Goal: Register for event/course: Sign up to attend an event or enroll in a course

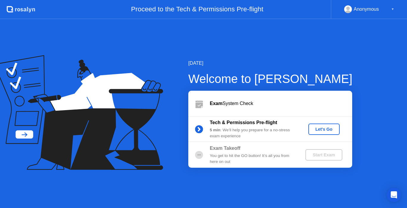
click at [326, 131] on div "Let's Go" at bounding box center [324, 129] width 27 height 5
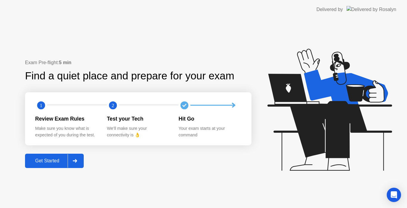
click at [59, 159] on div "Get Started" at bounding box center [47, 160] width 41 height 5
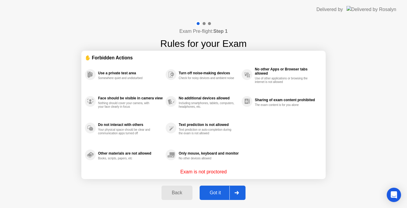
click at [212, 190] on div "Got it" at bounding box center [216, 192] width 28 height 5
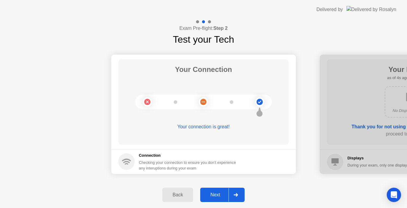
click at [218, 194] on div "Next" at bounding box center [215, 194] width 27 height 5
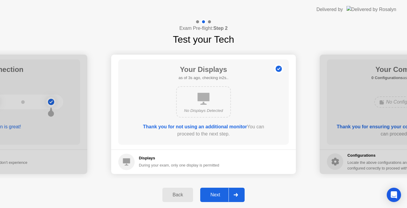
click at [218, 194] on div "Next" at bounding box center [215, 194] width 27 height 5
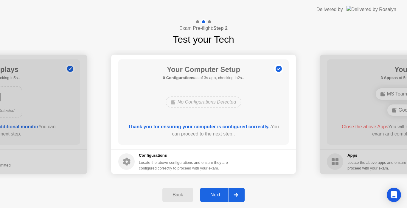
click at [218, 194] on div "Next" at bounding box center [215, 194] width 27 height 5
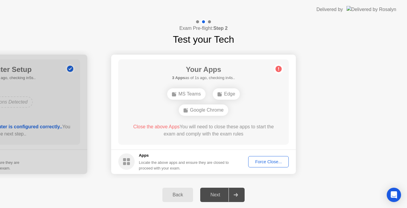
click at [193, 93] on div "MS Teams" at bounding box center [186, 93] width 38 height 11
click at [263, 161] on div "Force Close..." at bounding box center [268, 161] width 36 height 5
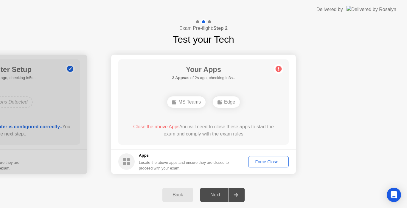
click at [182, 104] on div "MS Teams" at bounding box center [186, 101] width 38 height 11
click at [260, 168] on footer "Apps Locate the above apps and ensure they are closed to proceed with your exam…" at bounding box center [203, 161] width 185 height 24
click at [264, 167] on button "Force Close..." at bounding box center [268, 161] width 41 height 11
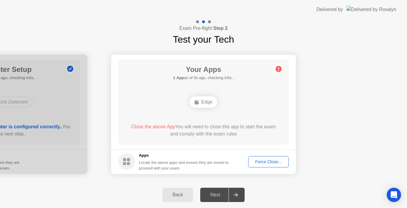
click at [264, 162] on div "Force Close..." at bounding box center [268, 161] width 36 height 5
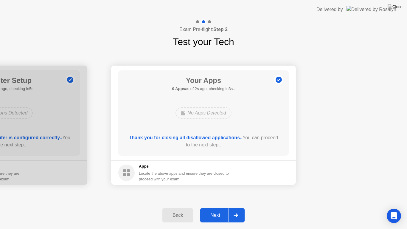
click at [215, 208] on button "Next" at bounding box center [222, 215] width 44 height 14
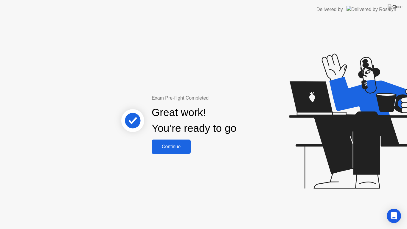
click at [182, 151] on button "Continue" at bounding box center [171, 147] width 39 height 14
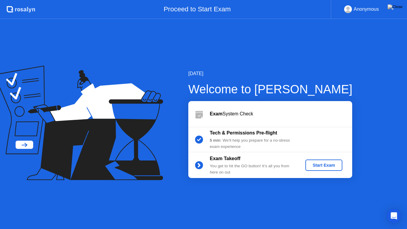
click at [329, 165] on div "Start Exam" at bounding box center [324, 165] width 32 height 5
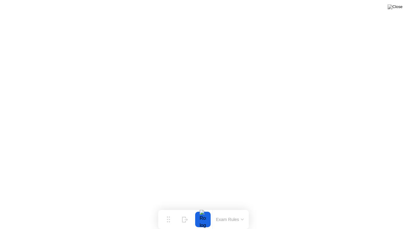
click at [394, 10] on button at bounding box center [395, 7] width 18 height 8
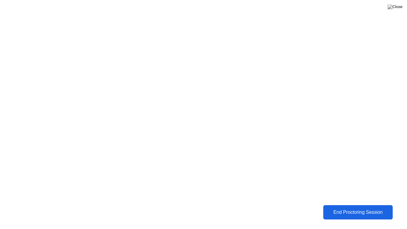
click at [343, 208] on div "End Proctoring Session" at bounding box center [358, 212] width 70 height 6
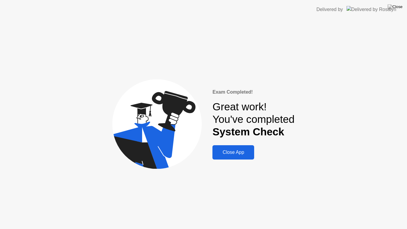
click at [241, 153] on div "Close App" at bounding box center [233, 152] width 38 height 5
